Goal: Check status: Check status

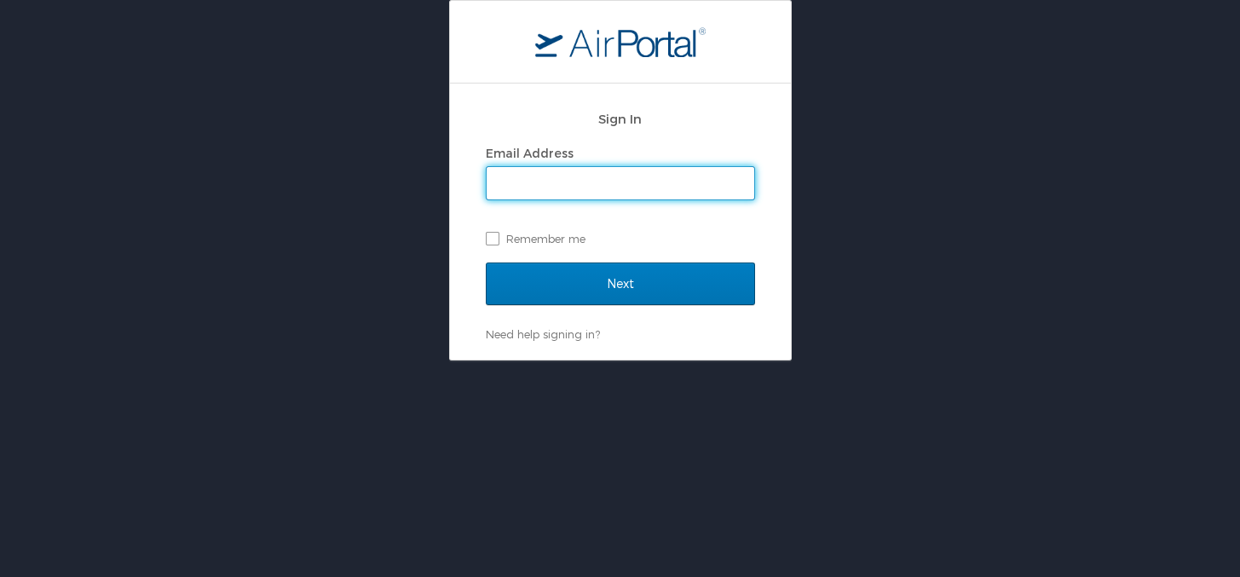
type input "cheryl.piro@cbtravel.com"
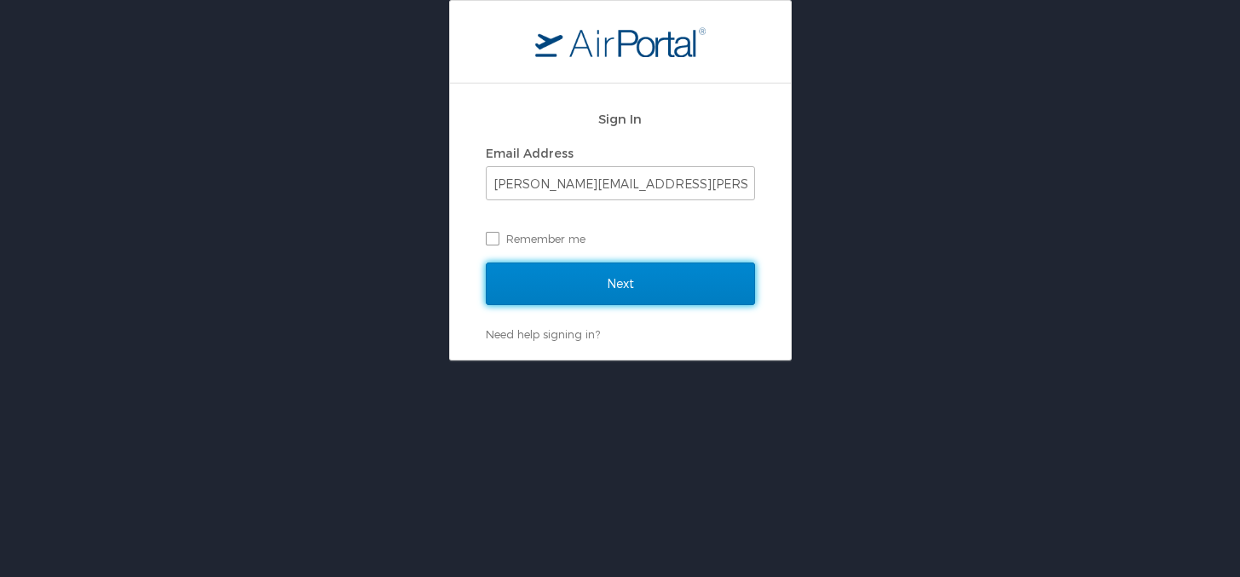
click at [655, 289] on input "Next" at bounding box center [620, 284] width 269 height 43
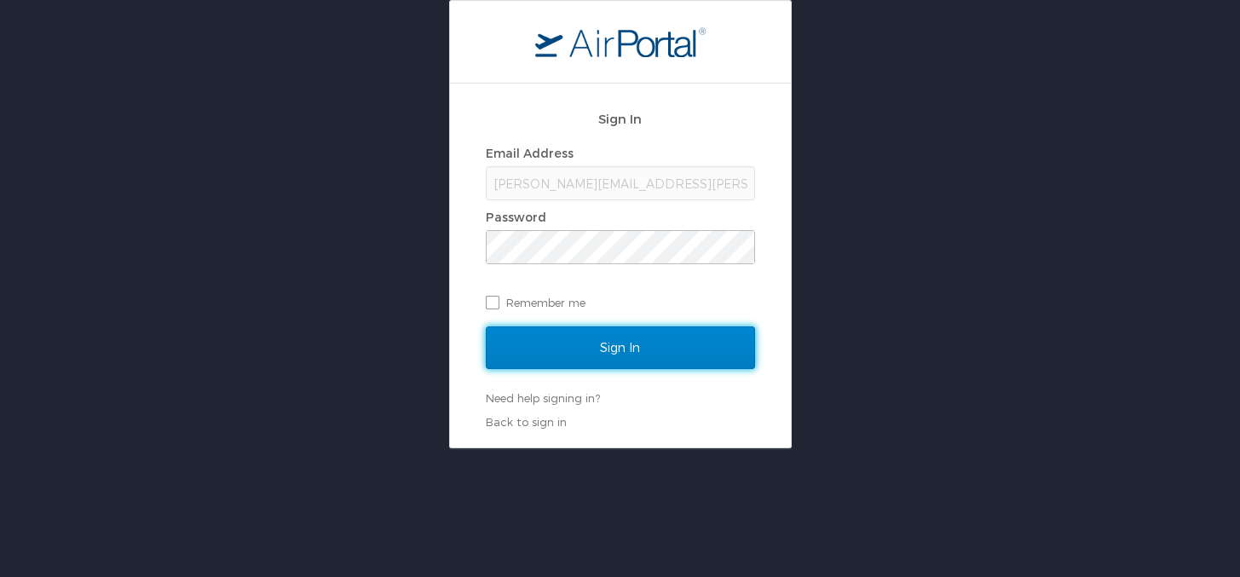
click at [624, 355] on input "Sign In" at bounding box center [620, 347] width 269 height 43
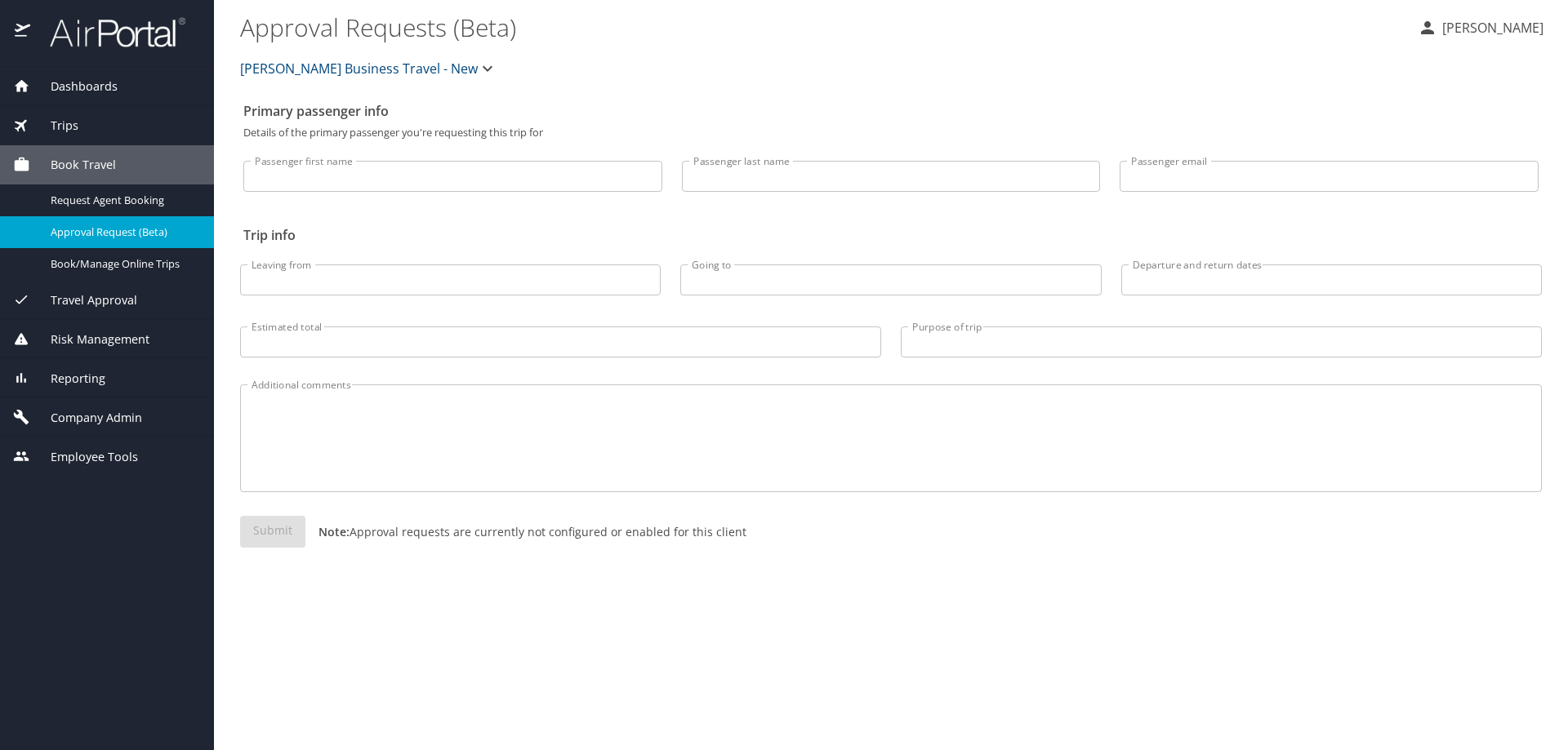
click at [62, 117] on div "Trips" at bounding box center [106, 125] width 214 height 39
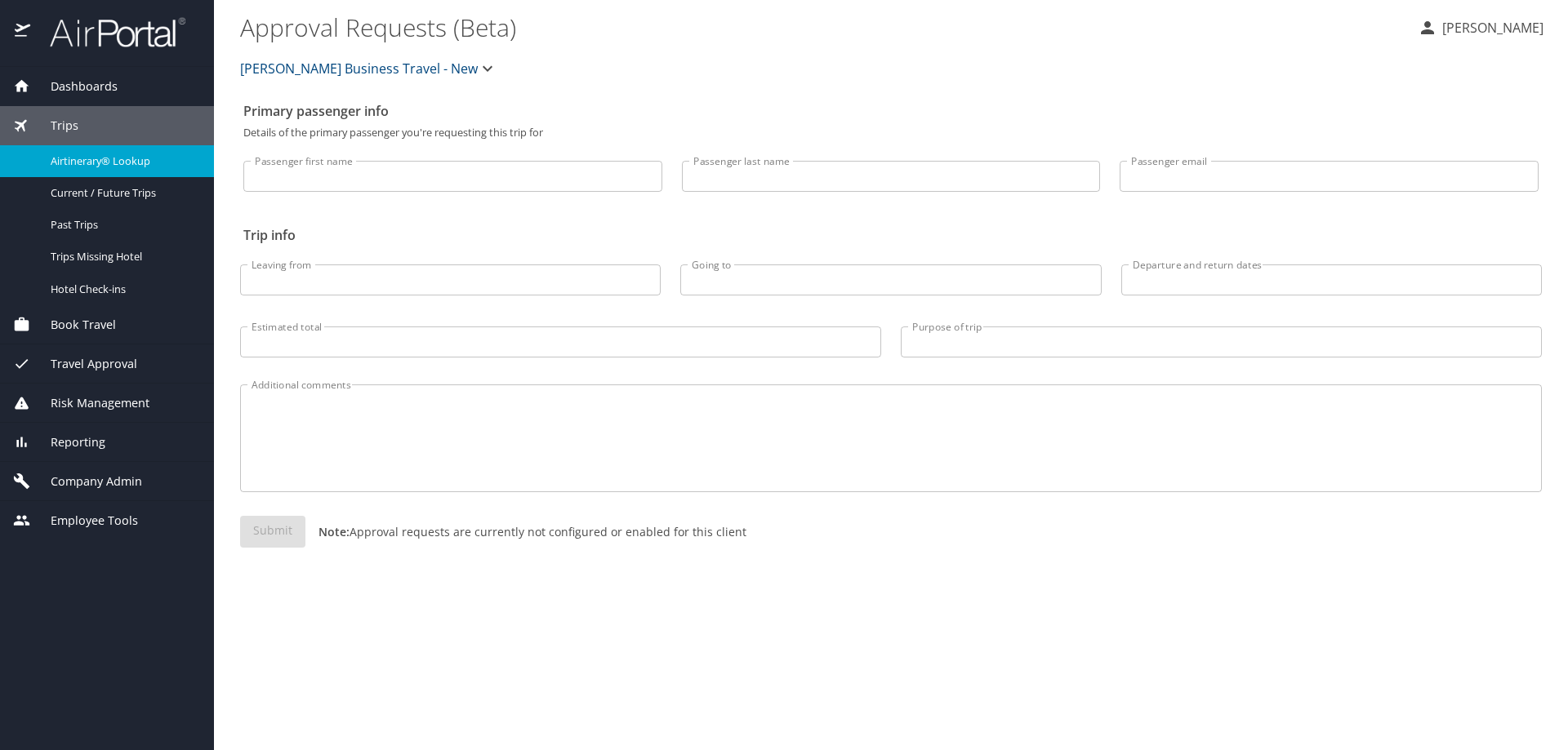
click at [86, 155] on span "Airtinerary® Lookup" at bounding box center [123, 161] width 144 height 15
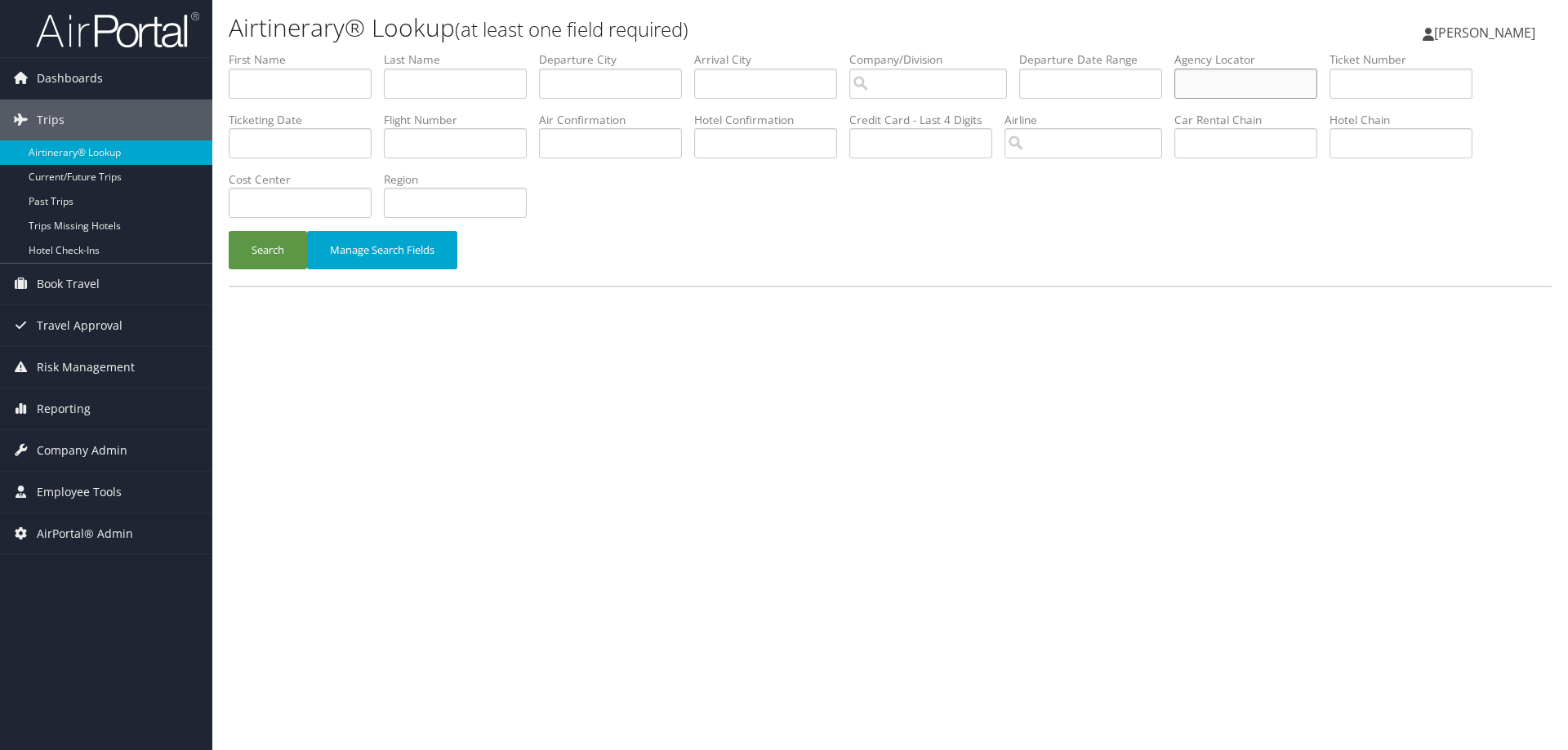
click at [1174, 69] on input "text" at bounding box center [1245, 84] width 143 height 31
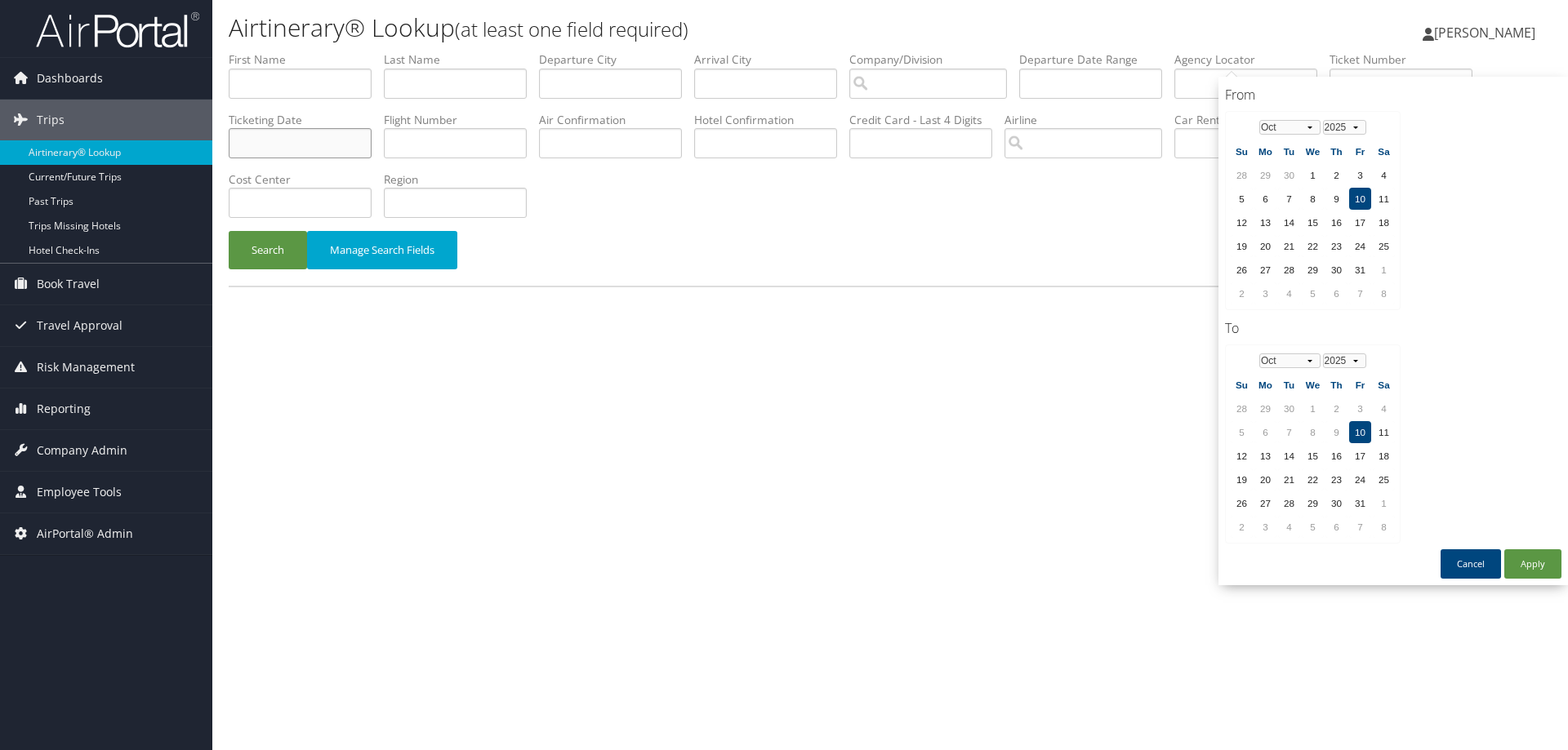
click at [372, 128] on input "text" at bounding box center [300, 144] width 143 height 31
click at [1329, 69] on input "text" at bounding box center [1400, 84] width 143 height 31
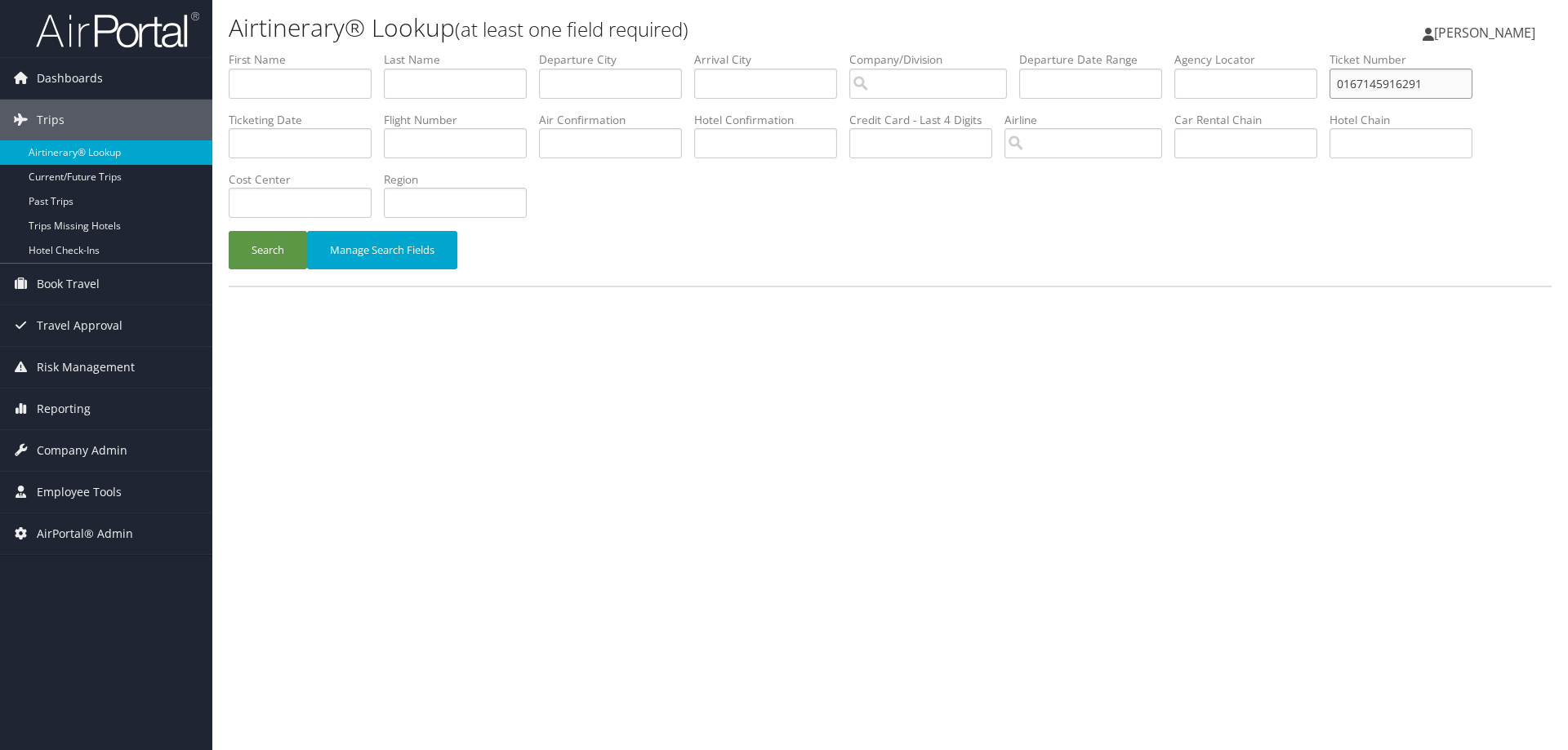
type input "0167145916291"
click at [229, 231] on button "Search" at bounding box center [268, 250] width 79 height 38
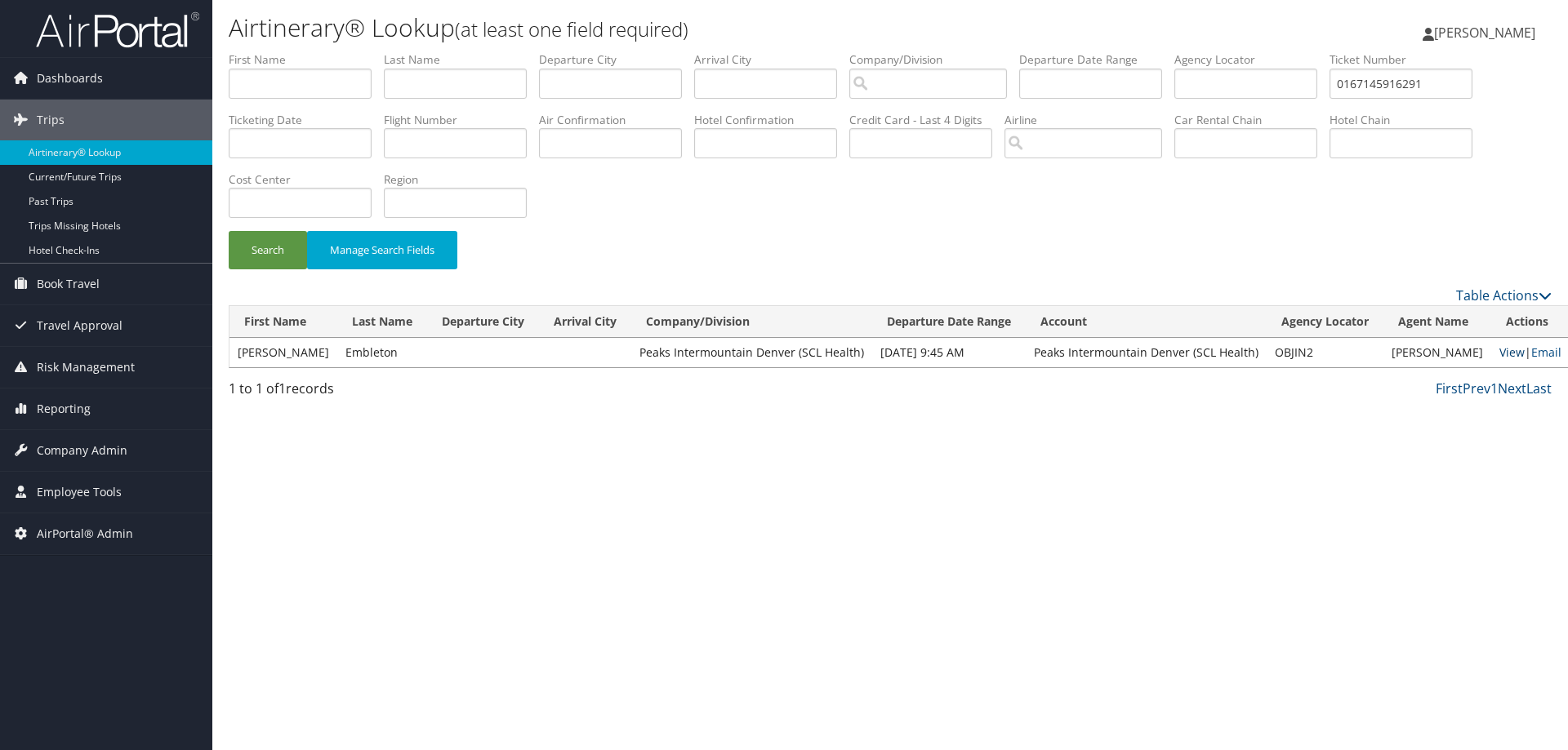
click at [1499, 345] on link "View" at bounding box center [1511, 352] width 25 height 15
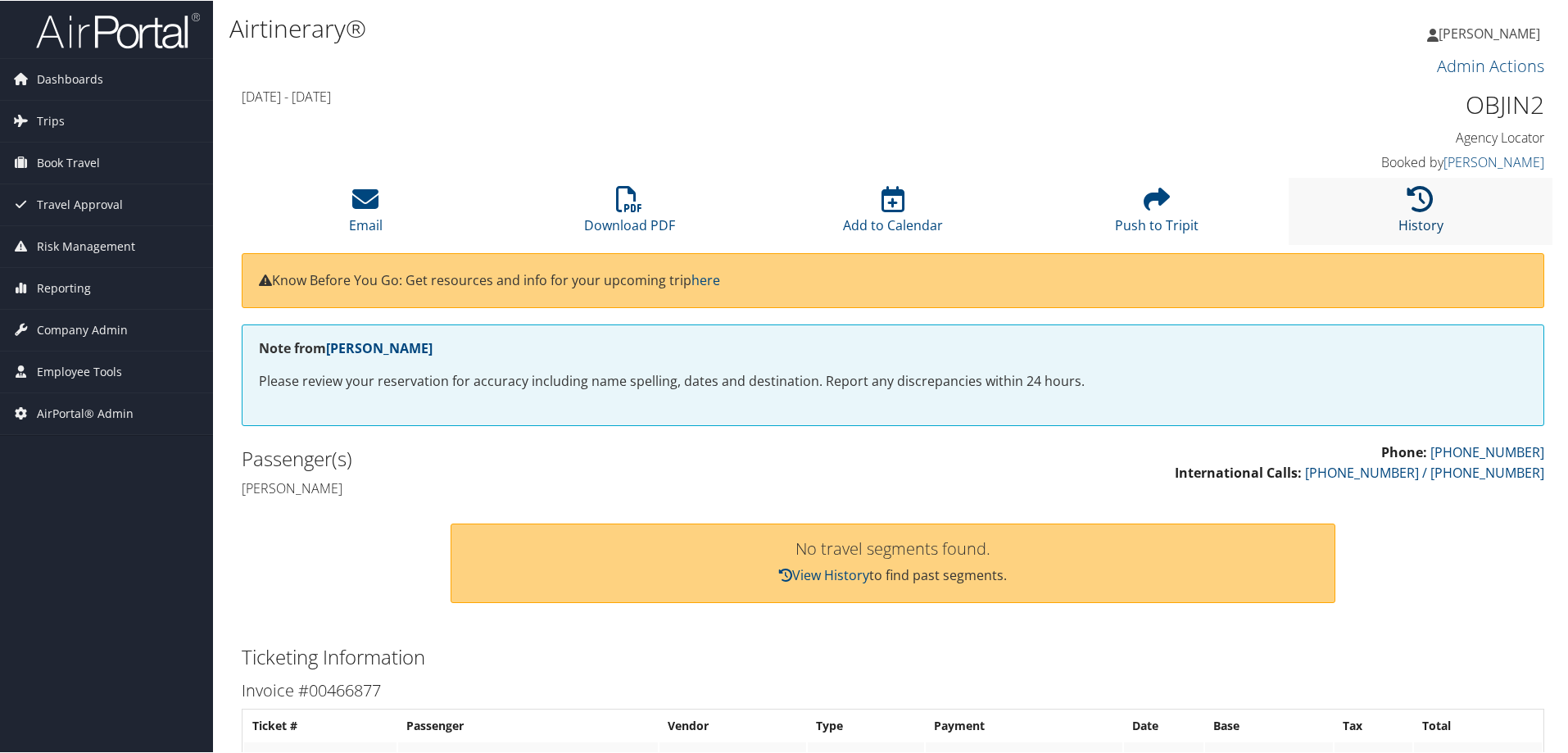
click at [1410, 194] on link "History" at bounding box center [1421, 213] width 45 height 39
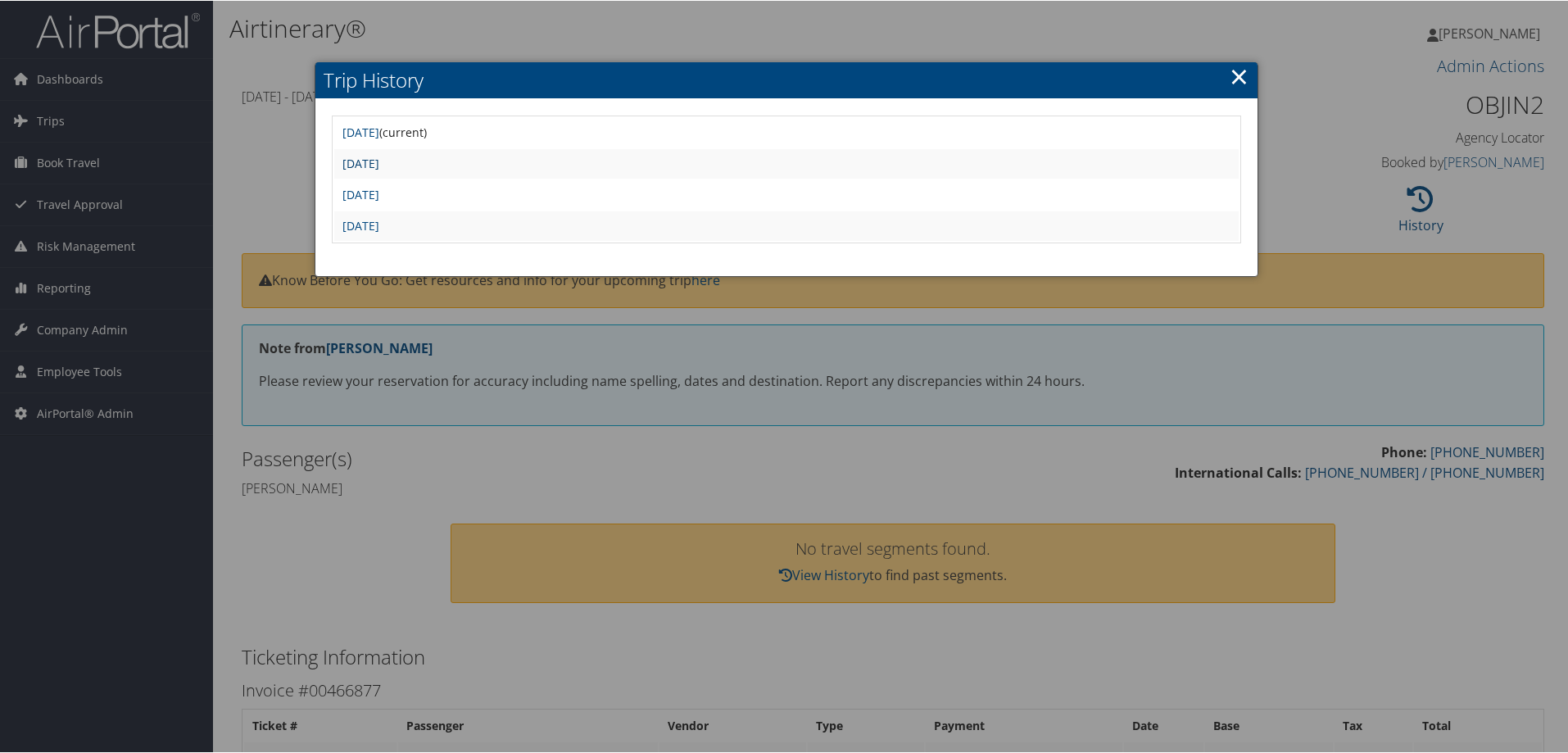
click at [368, 155] on link "Thu Oct 31 12:47:03 MDT 2024" at bounding box center [361, 163] width 37 height 15
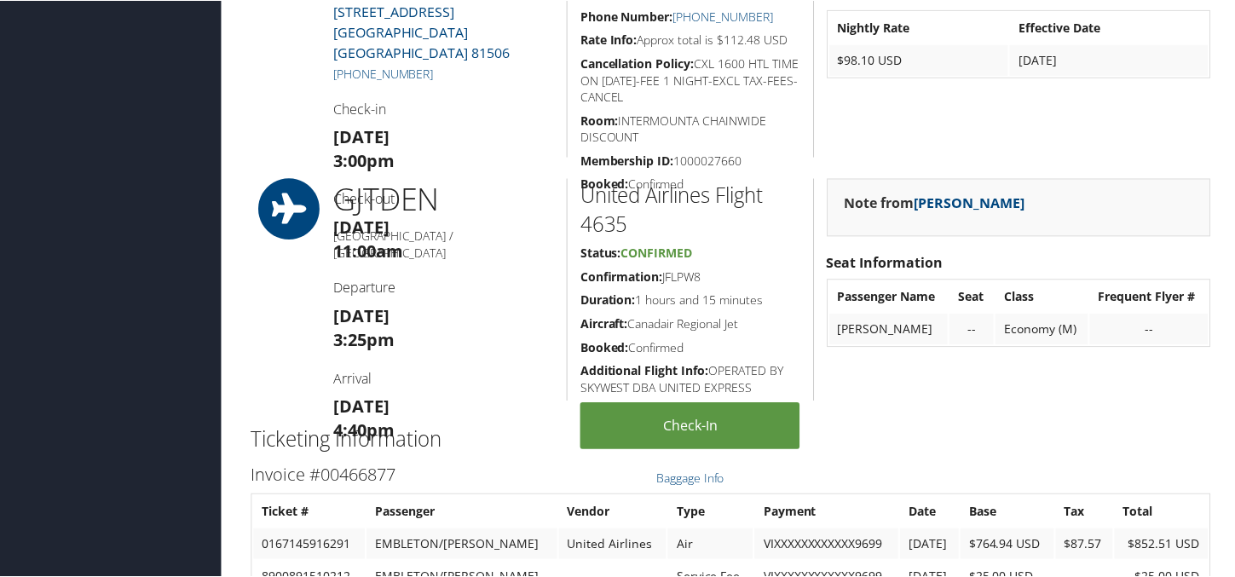
scroll to position [855, 0]
click at [1145, 290] on div "Note from [PERSON_NAME] Seat Information Passenger Name Seat Class Frequent Fly…" at bounding box center [1018, 288] width 410 height 222
click at [1146, 287] on div "Note from [PERSON_NAME] Seat Information Passenger Name Seat Class Frequent Fly…" at bounding box center [1018, 288] width 410 height 222
click at [1149, 266] on div "Note from [PERSON_NAME] Seat Information Passenger Name Seat Class Frequent Fly…" at bounding box center [1018, 288] width 410 height 222
